Goal: Task Accomplishment & Management: Use online tool/utility

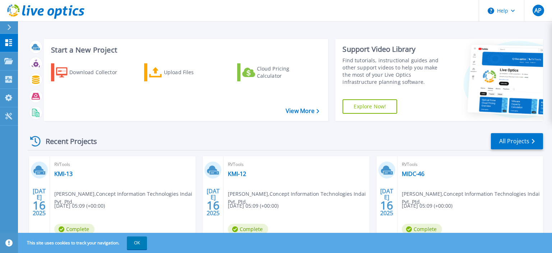
drag, startPoint x: 183, startPoint y: 76, endPoint x: 236, endPoint y: 104, distance: 60.0
click at [183, 76] on div "Upload Files" at bounding box center [193, 72] width 58 height 14
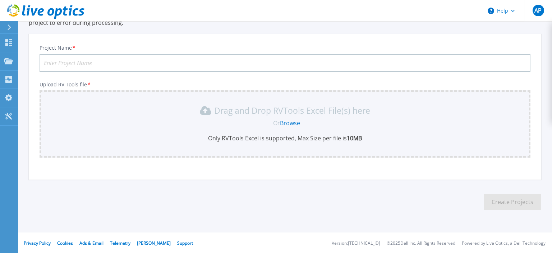
scroll to position [65, 0]
click at [285, 123] on link "Browse" at bounding box center [290, 123] width 20 height 8
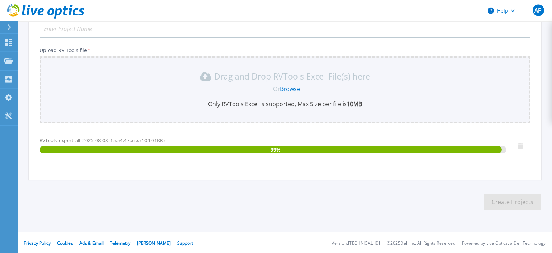
scroll to position [99, 0]
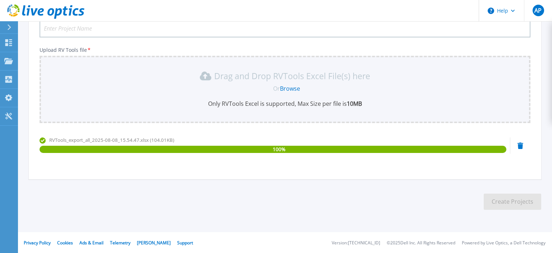
click at [109, 30] on input "Project Name *" at bounding box center [285, 28] width 491 height 18
type input "D"
type input "EKA-CHAKAN"
click at [502, 201] on button "Create Projects" at bounding box center [513, 201] width 58 height 16
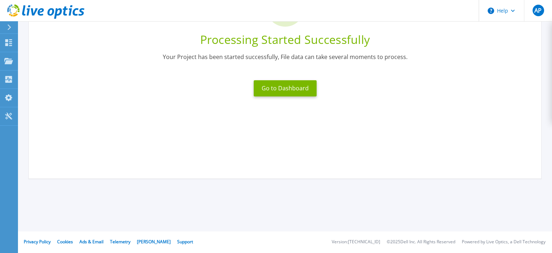
scroll to position [88, 0]
click at [290, 91] on button "Go to Dashboard" at bounding box center [285, 89] width 63 height 16
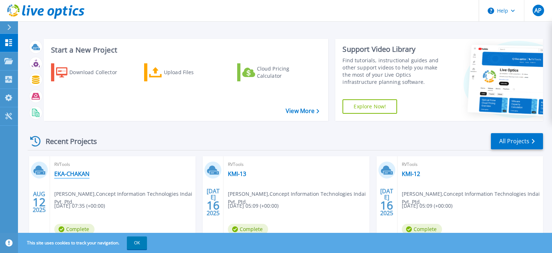
click at [79, 173] on link "EKA-CHAKAN" at bounding box center [71, 173] width 35 height 7
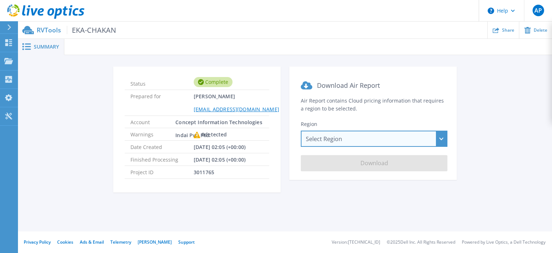
click at [382, 140] on div "Select Region [GEOGRAPHIC_DATA] ([GEOGRAPHIC_DATA]) [GEOGRAPHIC_DATA] ([GEOGRAP…" at bounding box center [374, 139] width 147 height 16
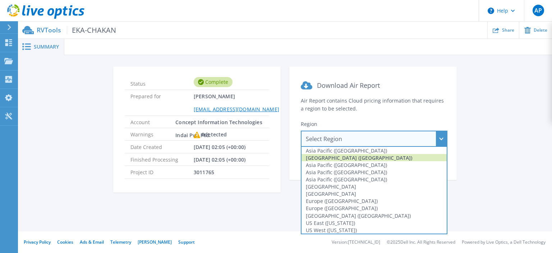
click at [356, 160] on div "[GEOGRAPHIC_DATA] ([GEOGRAPHIC_DATA])" at bounding box center [374, 157] width 145 height 7
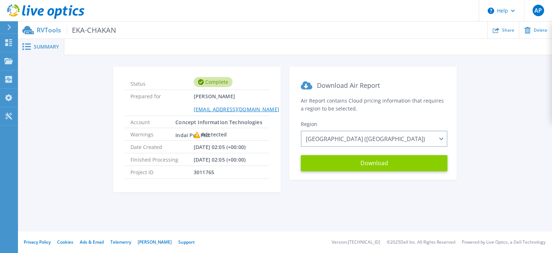
drag, startPoint x: 407, startPoint y: 165, endPoint x: 411, endPoint y: 167, distance: 5.1
click at [407, 165] on button "Download" at bounding box center [374, 163] width 147 height 16
